Goal: Check status: Check status

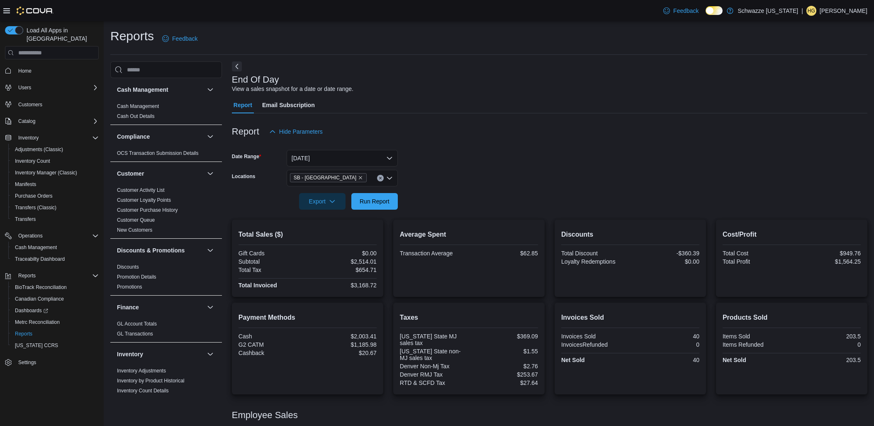
scroll to position [54, 0]
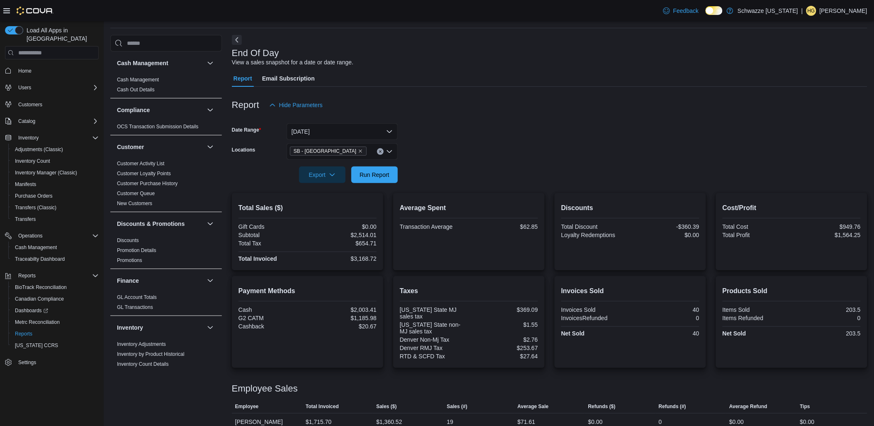
scroll to position [54, 0]
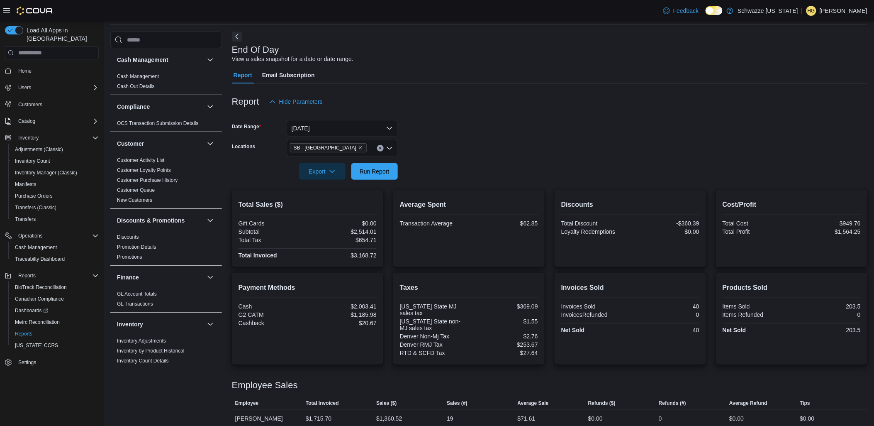
scroll to position [54, 0]
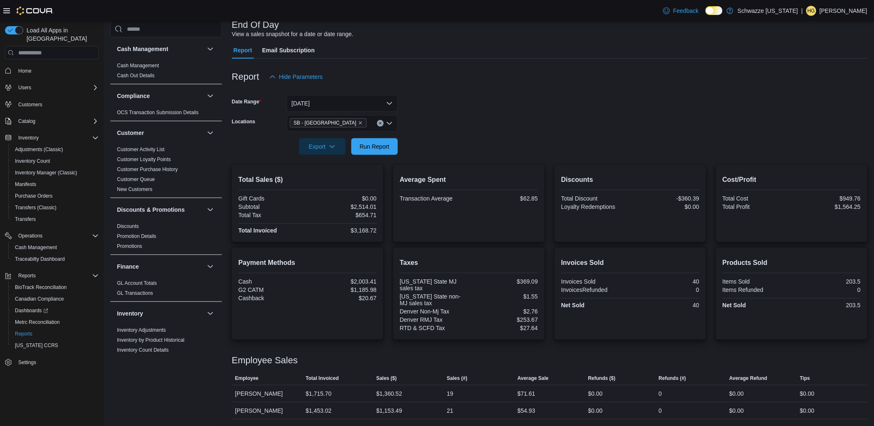
scroll to position [54, 0]
